Goal: Task Accomplishment & Management: Manage account settings

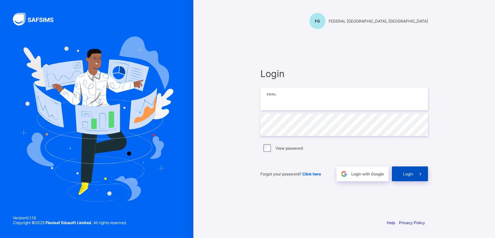
type input "**********"
click at [402, 173] on div "Login" at bounding box center [410, 173] width 36 height 15
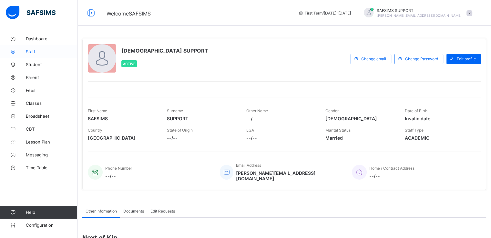
click at [30, 51] on span "Staff" at bounding box center [52, 51] width 52 height 5
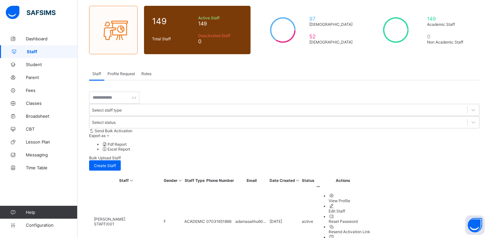
scroll to position [52, 0]
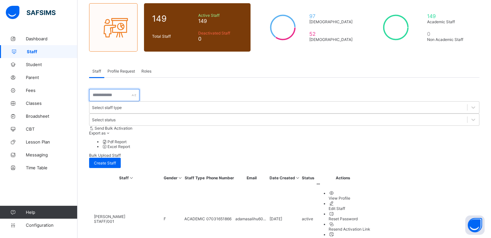
click at [121, 91] on input "text" at bounding box center [114, 95] width 50 height 12
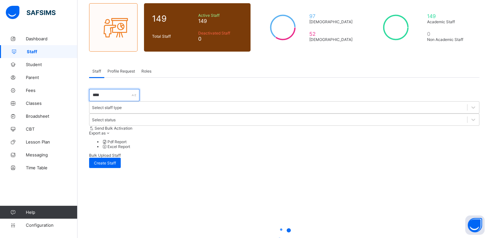
click at [94, 93] on input "****" at bounding box center [114, 95] width 50 height 12
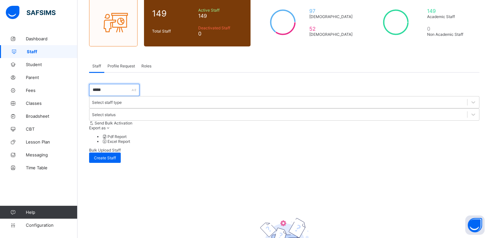
click at [127, 91] on input "*****" at bounding box center [114, 90] width 50 height 12
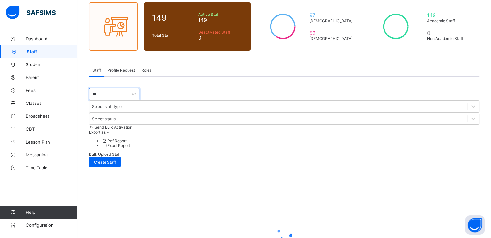
type input "*"
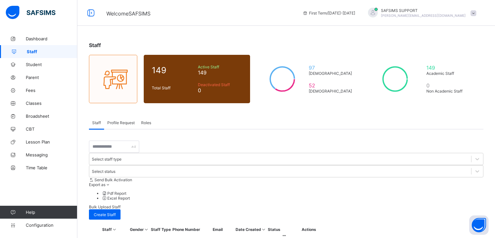
click at [122, 122] on span "Profile Request" at bounding box center [120, 122] width 27 height 5
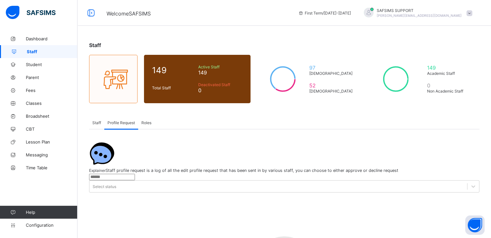
click at [94, 123] on span "Staff" at bounding box center [96, 122] width 9 height 5
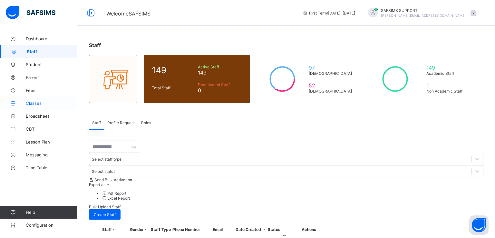
click at [32, 103] on span "Classes" at bounding box center [52, 103] width 52 height 5
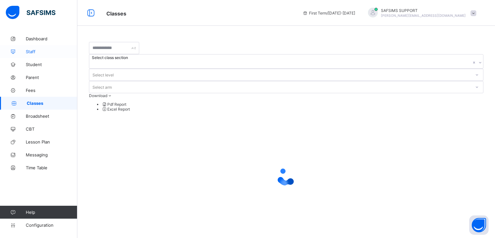
click at [31, 50] on span "Staff" at bounding box center [52, 51] width 52 height 5
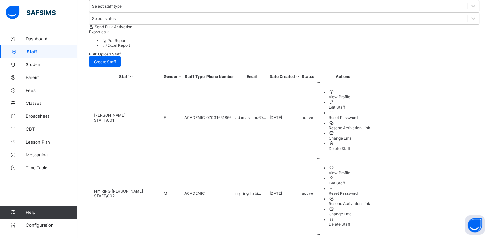
scroll to position [169, 0]
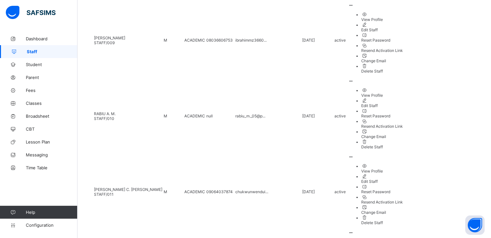
scroll to position [685, 0]
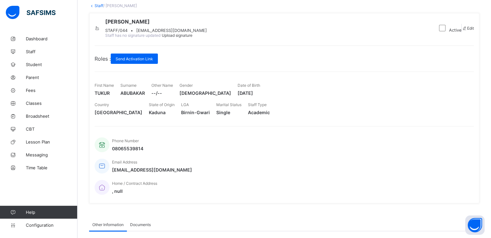
scroll to position [39, 0]
click at [139, 61] on span "Send Activation Link" at bounding box center [133, 58] width 37 height 5
click at [127, 33] on span "STAFF/044" at bounding box center [116, 30] width 22 height 5
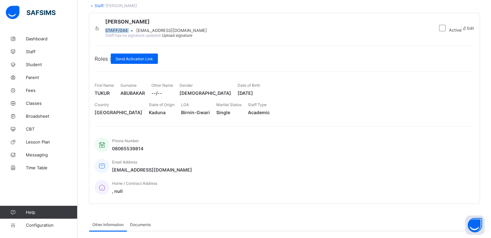
copy span "STAFF/044"
click at [27, 51] on span "Staff" at bounding box center [52, 51] width 52 height 5
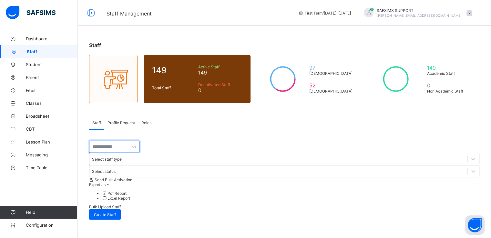
click at [113, 149] on input "text" at bounding box center [114, 147] width 50 height 12
paste input "*********"
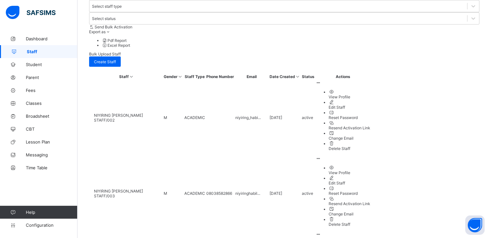
scroll to position [169, 0]
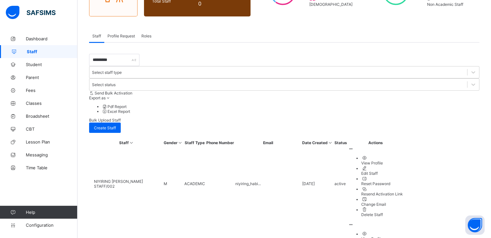
scroll to position [0, 0]
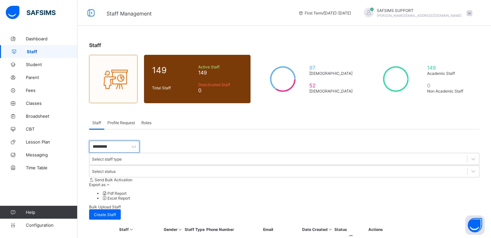
click at [114, 150] on input "*********" at bounding box center [114, 147] width 50 height 12
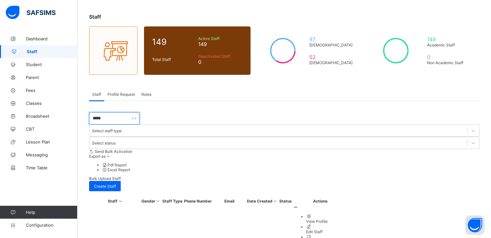
type input "*****"
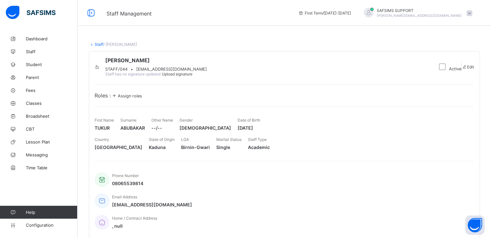
click at [137, 98] on span "Assign roles" at bounding box center [130, 96] width 24 height 5
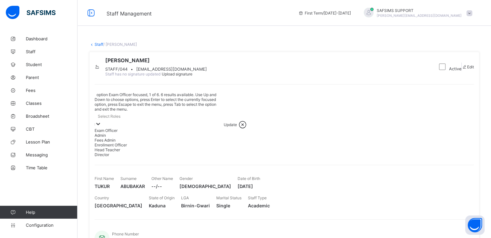
click at [101, 121] on icon at bounding box center [98, 124] width 6 height 6
click at [114, 138] on div "Admin" at bounding box center [158, 135] width 129 height 5
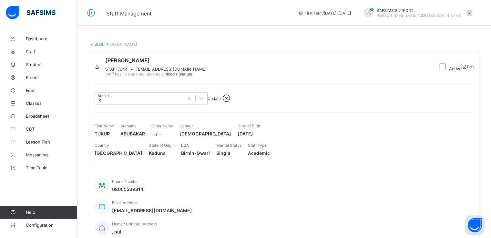
click at [217, 101] on span "Update" at bounding box center [213, 98] width 13 height 5
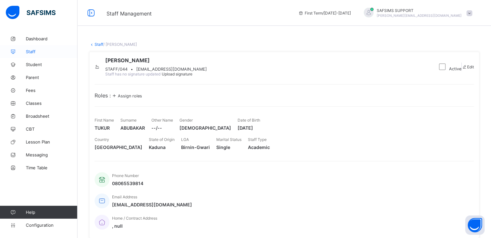
click at [31, 50] on span "Staff" at bounding box center [52, 51] width 52 height 5
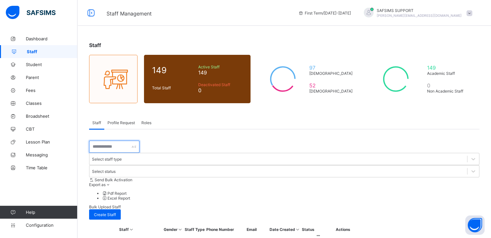
click at [122, 145] on input "text" at bounding box center [114, 147] width 50 height 12
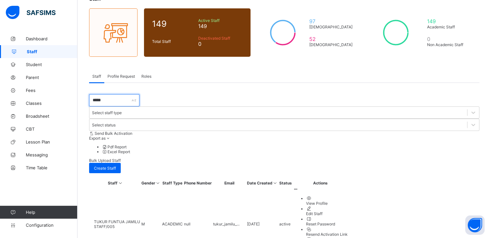
scroll to position [50, 0]
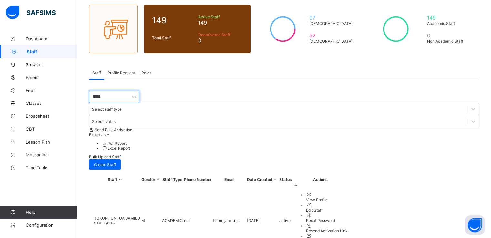
type input "*****"
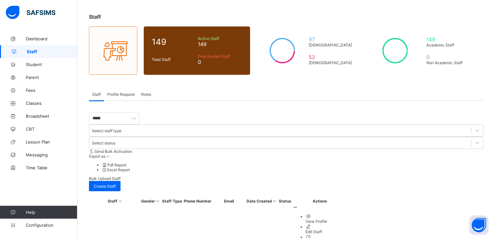
type input "**********"
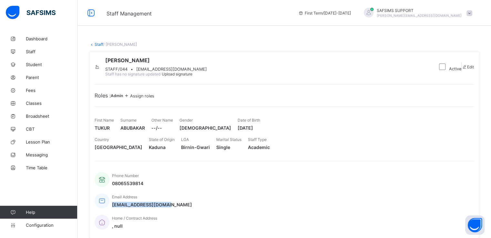
drag, startPoint x: 185, startPoint y: 204, endPoint x: 240, endPoint y: 207, distance: 54.5
click at [240, 207] on div "Email Address abworld8502@gmail.com" at bounding box center [280, 200] width 372 height 21
copy span "abworld8502@gmail.com"
click at [472, 227] on button "Open asap" at bounding box center [474, 224] width 19 height 19
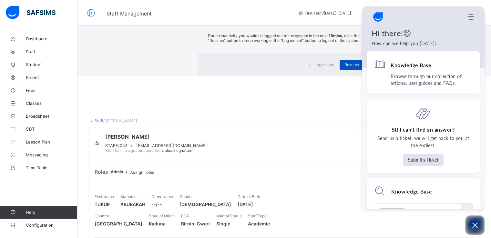
click at [344, 67] on span "Resume" at bounding box center [351, 64] width 15 height 5
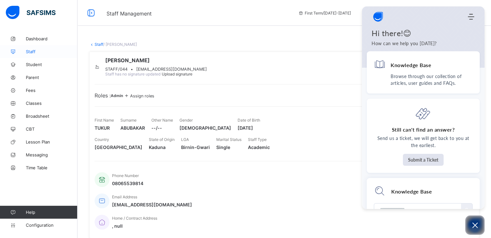
click at [32, 51] on span "Staff" at bounding box center [52, 51] width 52 height 5
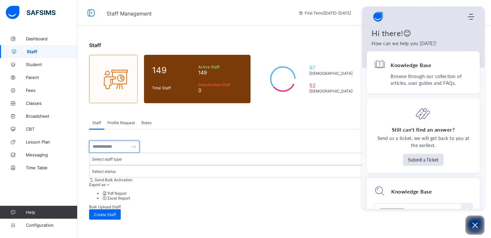
click at [108, 146] on input "text" at bounding box center [114, 147] width 50 height 12
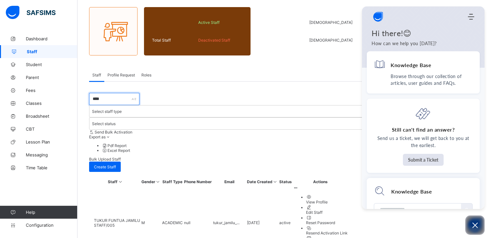
scroll to position [51, 0]
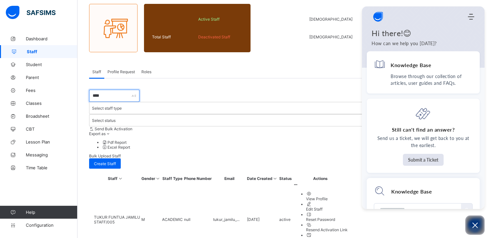
type input "****"
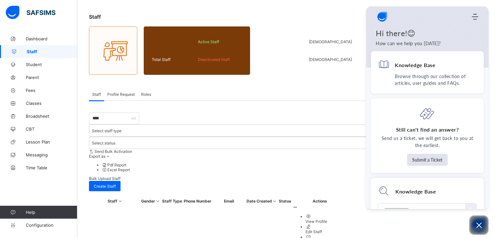
paste input "**********"
type input "**********"
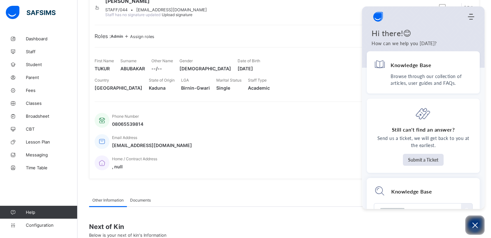
scroll to position [65, 0]
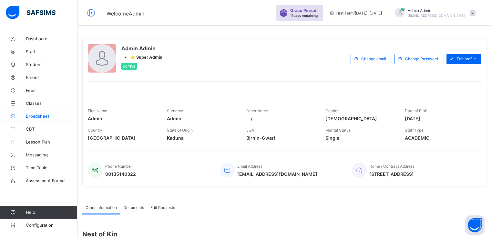
click at [33, 117] on span "Broadsheet" at bounding box center [52, 116] width 52 height 5
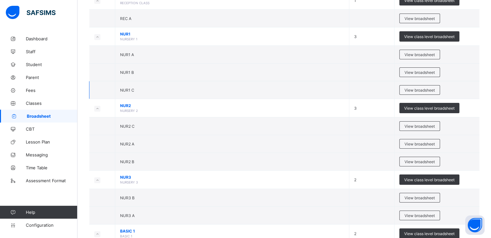
scroll to position [85, 0]
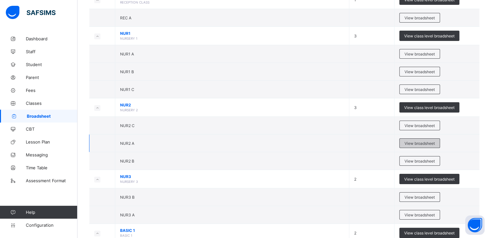
click at [411, 143] on span "View broadsheet" at bounding box center [419, 143] width 30 height 5
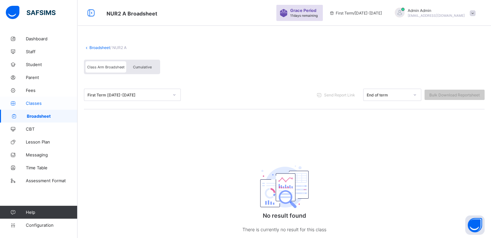
click at [30, 102] on span "Classes" at bounding box center [52, 103] width 52 height 5
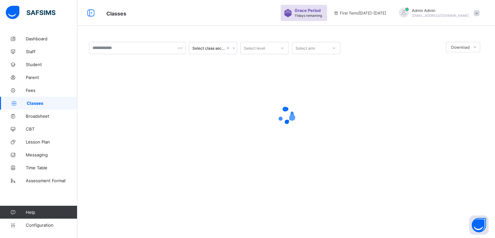
click at [208, 118] on div at bounding box center [286, 116] width 395 height 26
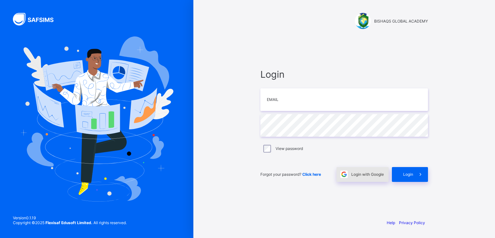
click at [360, 176] on span "Login with Google" at bounding box center [368, 174] width 33 height 5
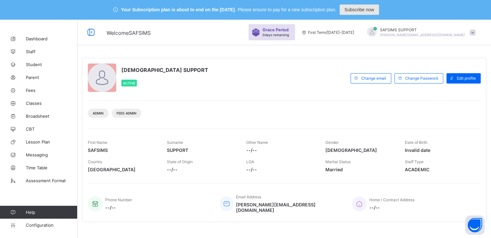
click at [358, 8] on span "Subscribe now" at bounding box center [359, 9] width 30 height 5
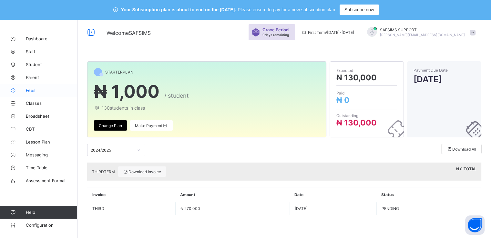
click at [29, 90] on span "Fees" at bounding box center [52, 90] width 52 height 5
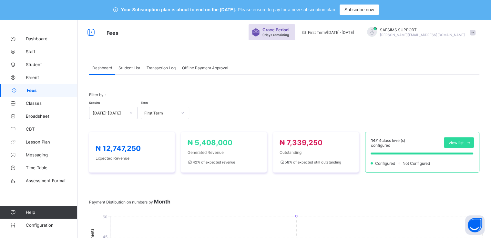
click at [131, 68] on span "Student List" at bounding box center [129, 67] width 22 height 5
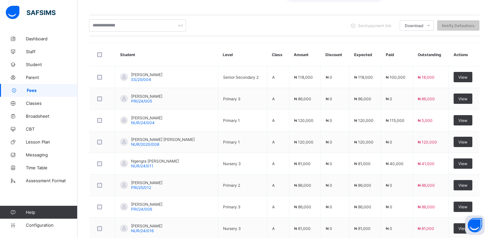
scroll to position [159, 0]
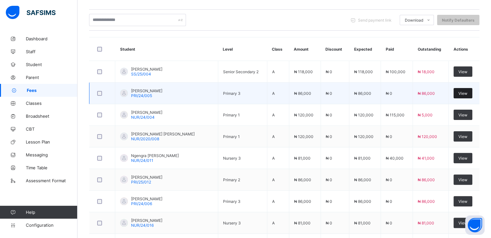
click at [461, 93] on span "View" at bounding box center [462, 93] width 9 height 5
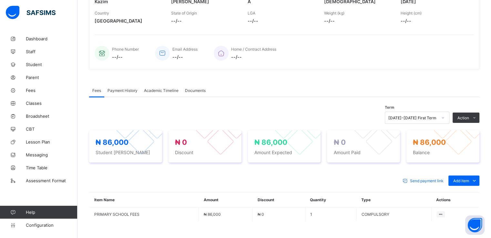
scroll to position [139, 0]
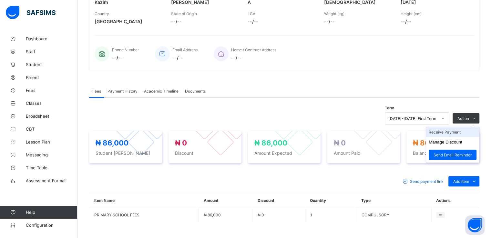
click at [444, 132] on li "Receive Payment" at bounding box center [452, 132] width 53 height 10
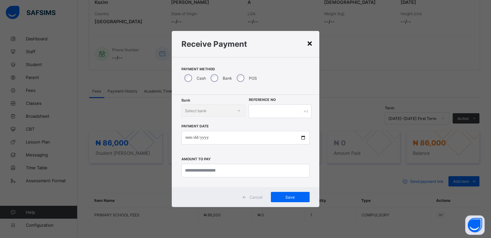
click at [312, 45] on div "×" at bounding box center [309, 42] width 6 height 11
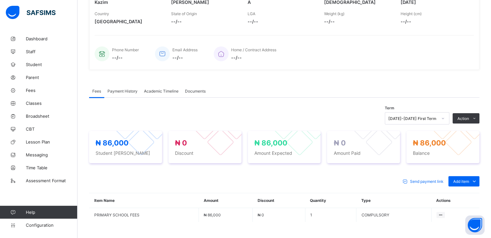
scroll to position [0, 0]
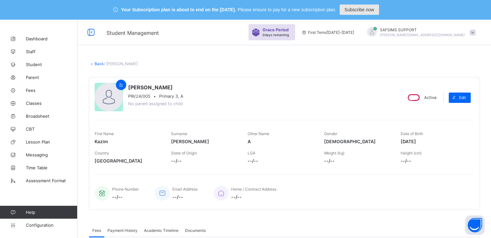
click at [363, 9] on span "Subscribe now" at bounding box center [359, 9] width 30 height 5
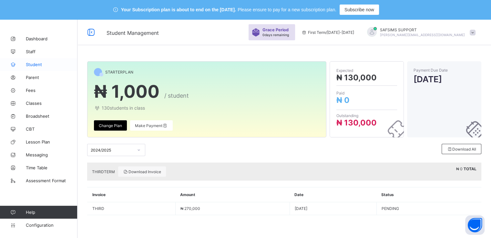
click at [34, 64] on span "Student" at bounding box center [52, 64] width 52 height 5
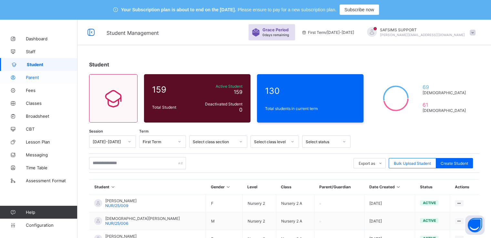
click at [34, 78] on span "Parent" at bounding box center [52, 77] width 52 height 5
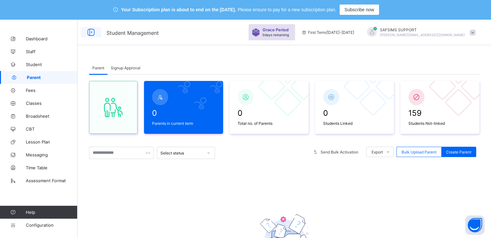
click at [90, 32] on icon at bounding box center [90, 32] width 11 height 9
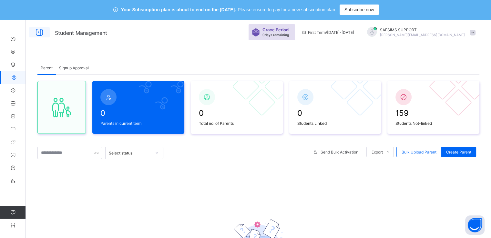
click at [38, 36] on icon at bounding box center [39, 32] width 11 height 9
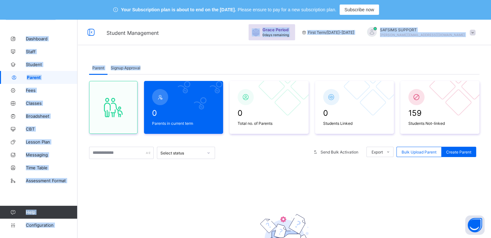
drag, startPoint x: 240, startPoint y: 49, endPoint x: 218, endPoint y: 39, distance: 24.3
click at [218, 39] on div "Student Management Grace Period 0 days remaining First Term / 2025-2026 SAFSIMS…" at bounding box center [245, 175] width 491 height 313
click at [231, 34] on span "Student Management" at bounding box center [173, 32] width 135 height 8
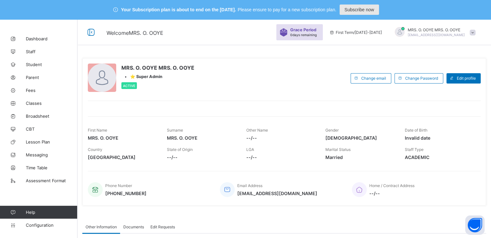
click at [365, 10] on span "Subscribe now" at bounding box center [359, 9] width 30 height 5
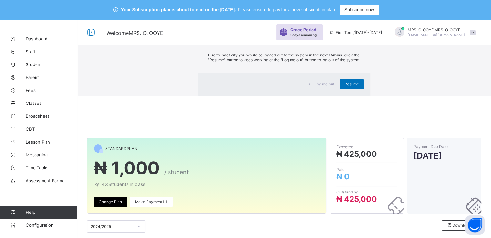
click at [357, 37] on div "×" at bounding box center [360, 31] width 6 height 11
click at [344, 86] on span "Resume" at bounding box center [351, 84] width 15 height 5
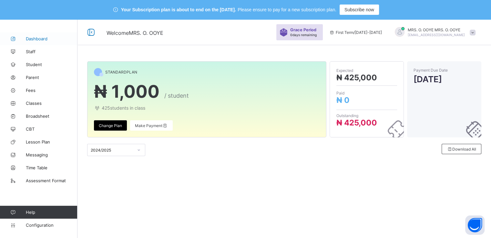
click at [35, 39] on span "Dashboard" at bounding box center [52, 38] width 52 height 5
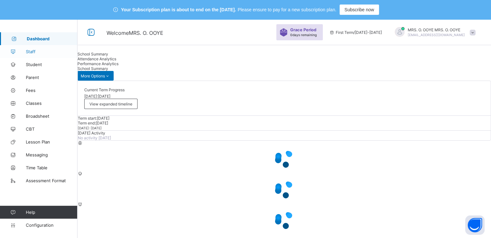
click at [28, 51] on span "Staff" at bounding box center [52, 51] width 52 height 5
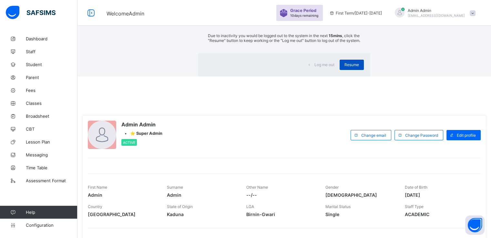
click at [344, 67] on span "Resume" at bounding box center [351, 64] width 15 height 5
